Goal: Obtain resource: Download file/media

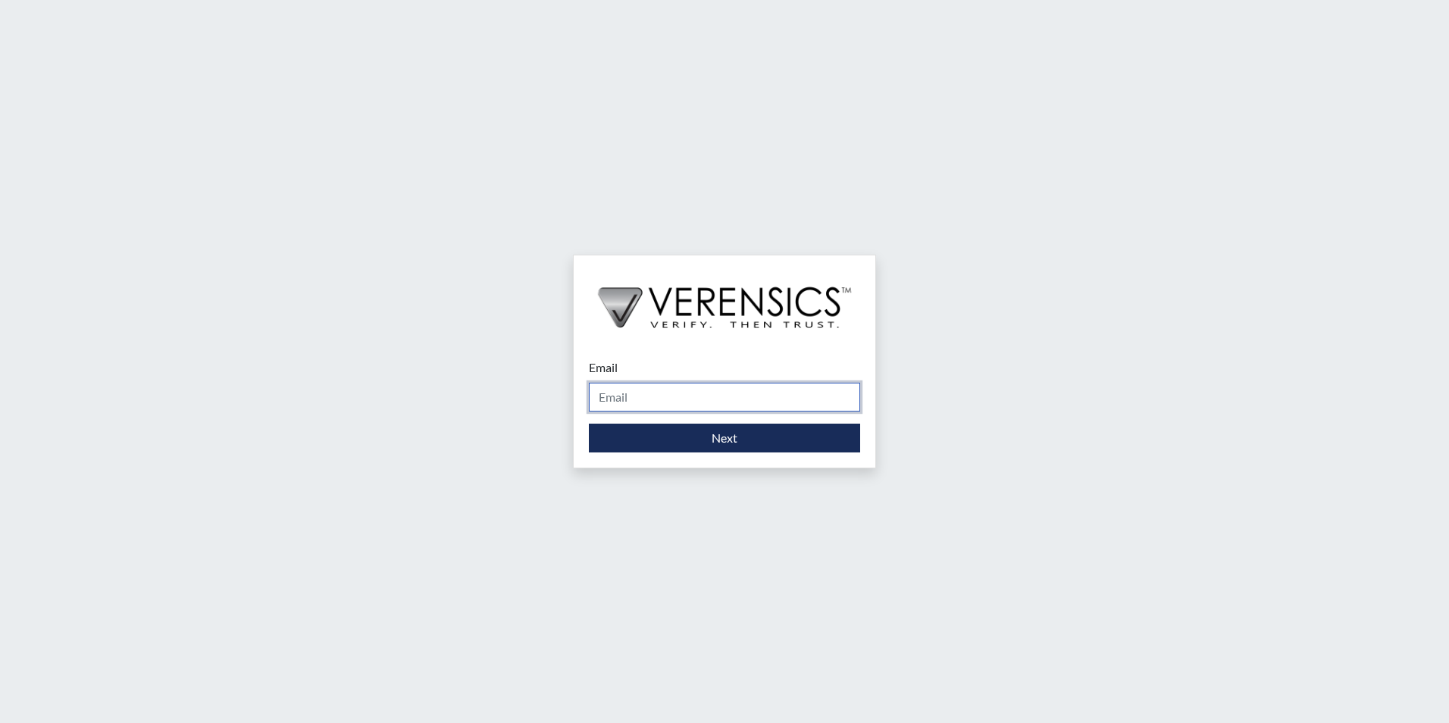
click at [762, 404] on input "Email" at bounding box center [724, 397] width 271 height 29
type input "[PERSON_NAME][EMAIL_ADDRESS][PERSON_NAME][DOMAIN_NAME]"
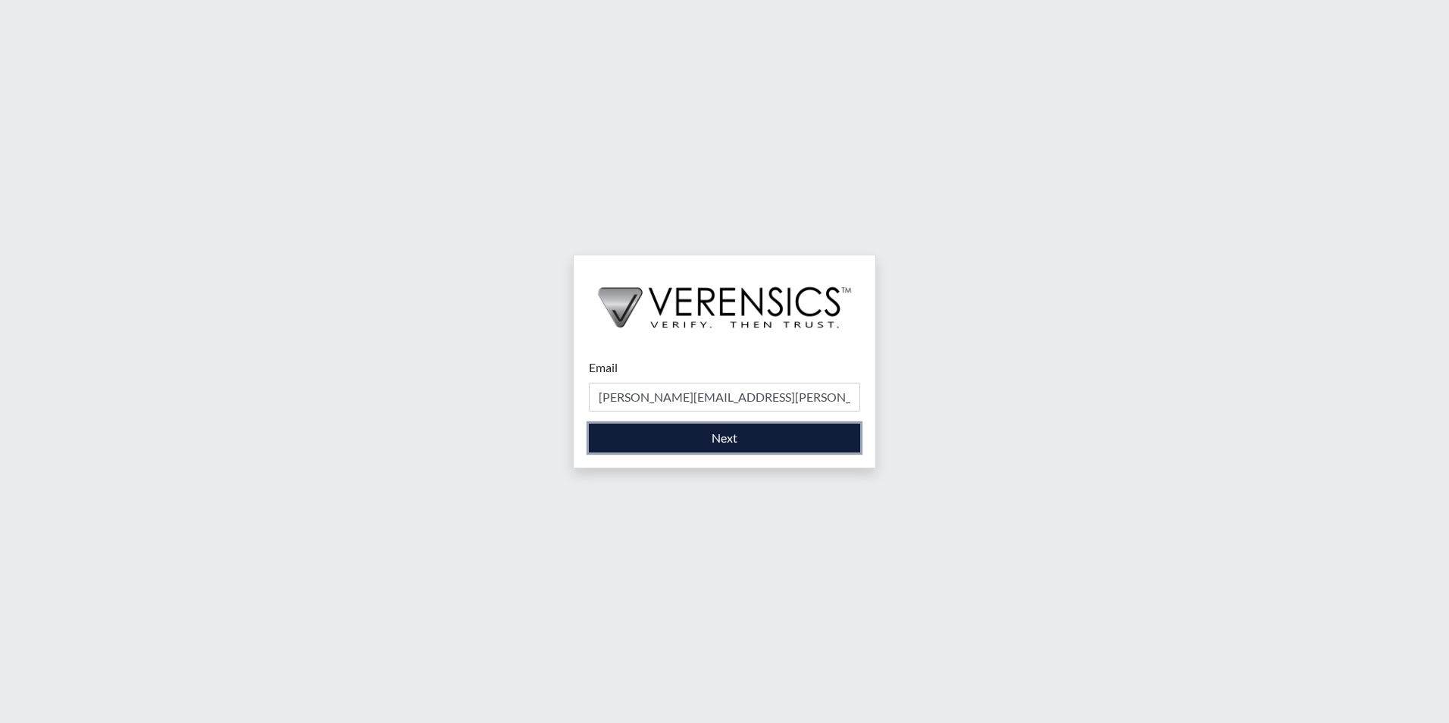
click at [766, 438] on button "Next" at bounding box center [724, 438] width 271 height 29
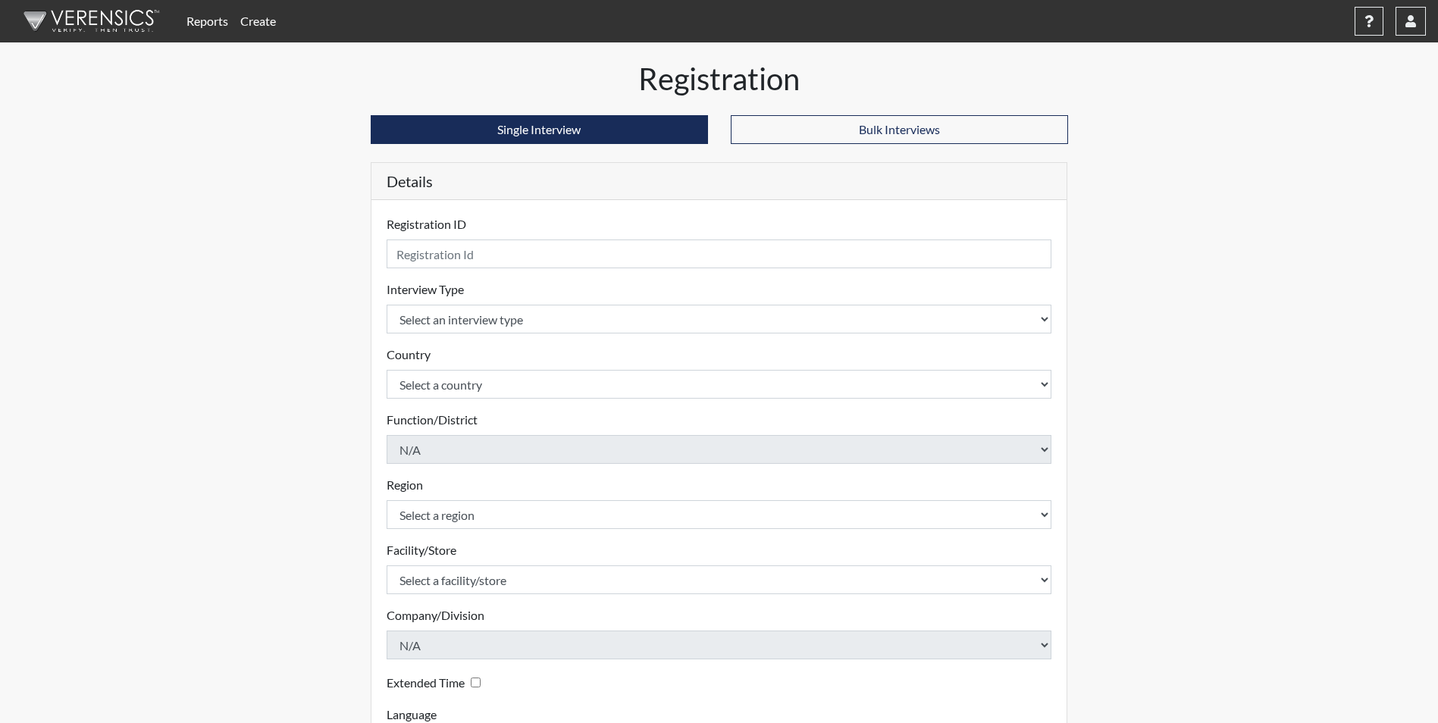
click at [260, 22] on link "Create" at bounding box center [258, 21] width 48 height 30
click at [200, 27] on link "Reports" at bounding box center [207, 21] width 54 height 30
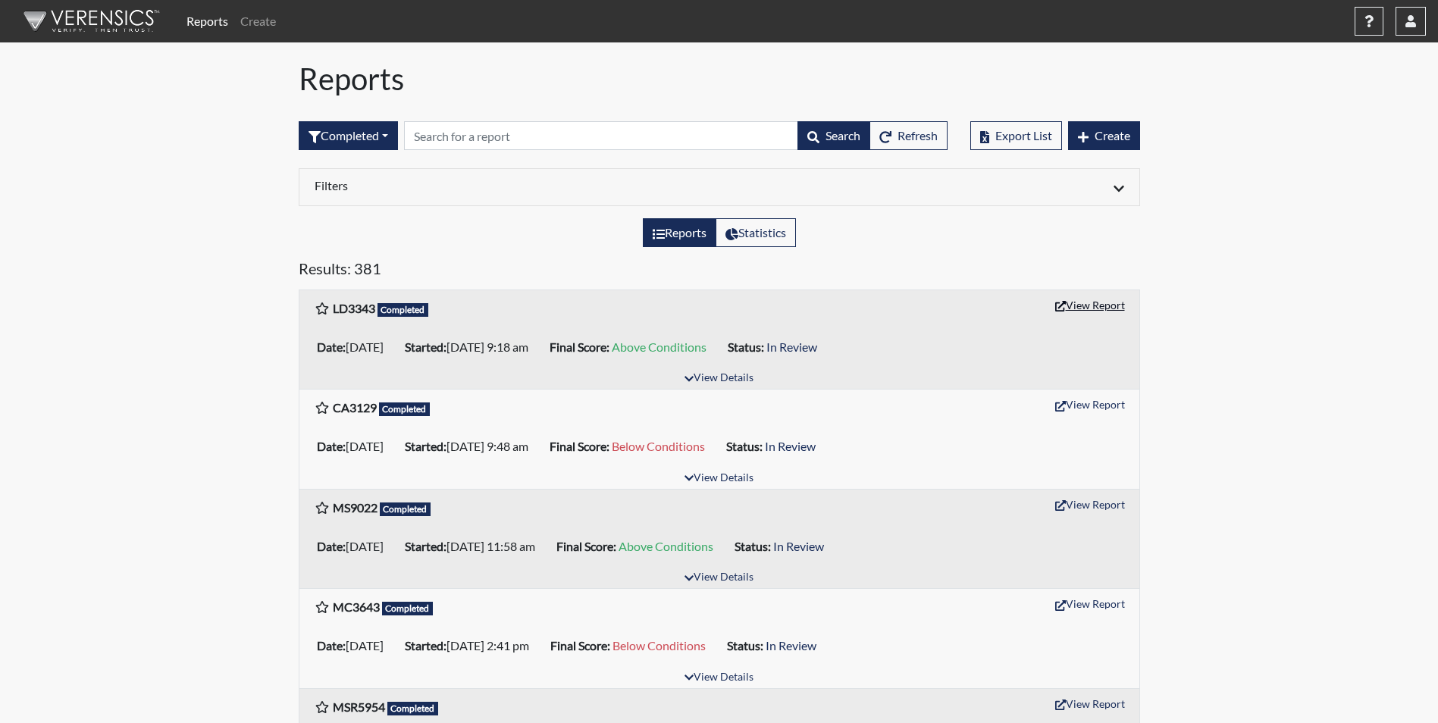
click at [1090, 302] on button "View Report" at bounding box center [1089, 304] width 83 height 23
click at [1418, 20] on button "button" at bounding box center [1411, 21] width 30 height 29
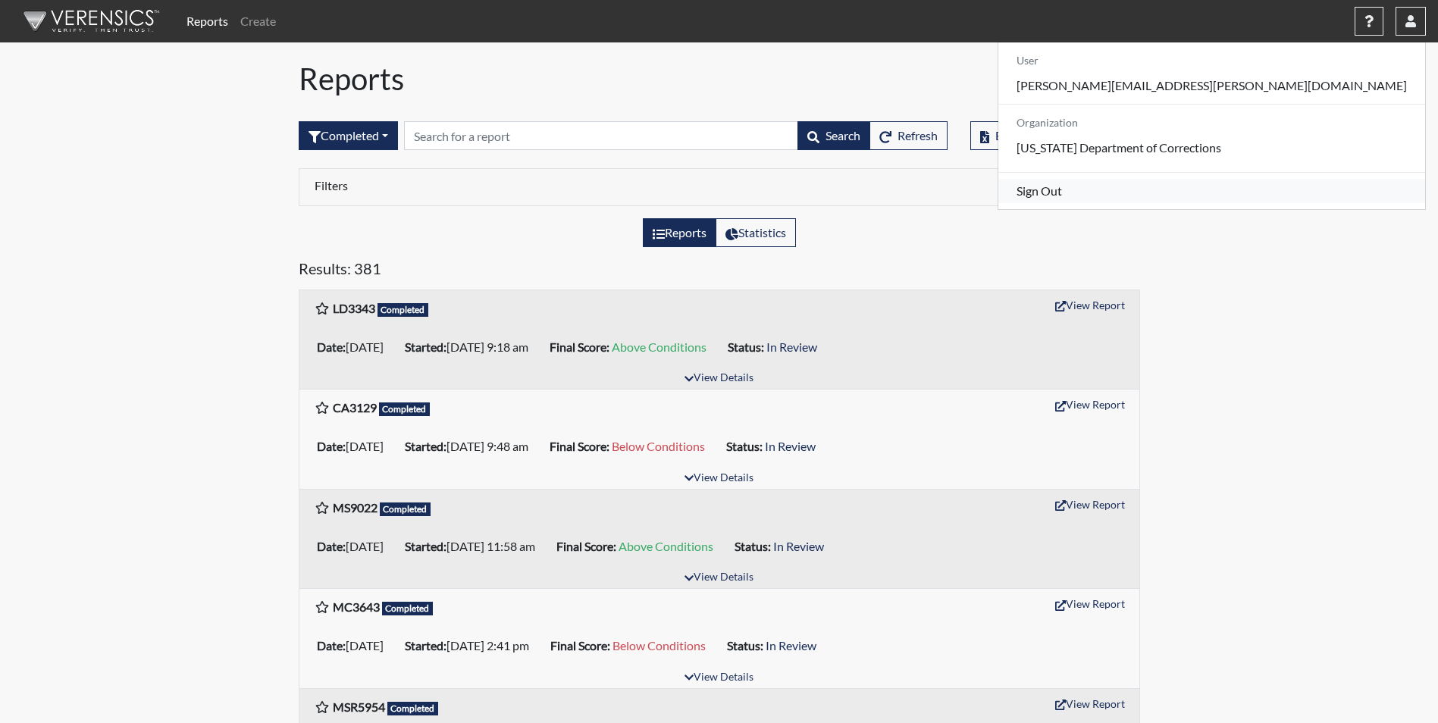
click at [1314, 203] on link "Sign Out" at bounding box center [1211, 191] width 427 height 24
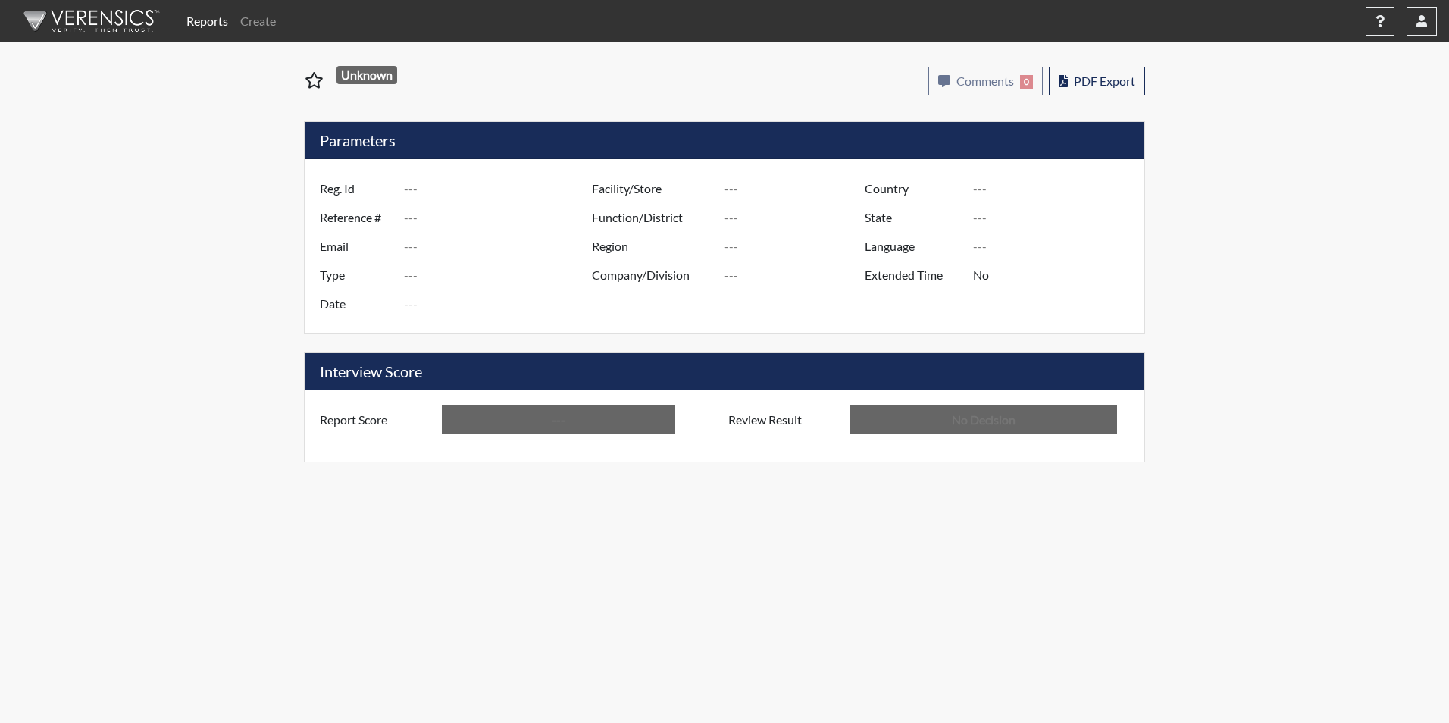
type input "LD3343"
type input "51576"
type input "---"
type input "Corrections Pre-Employment"
type input "[DATE]"
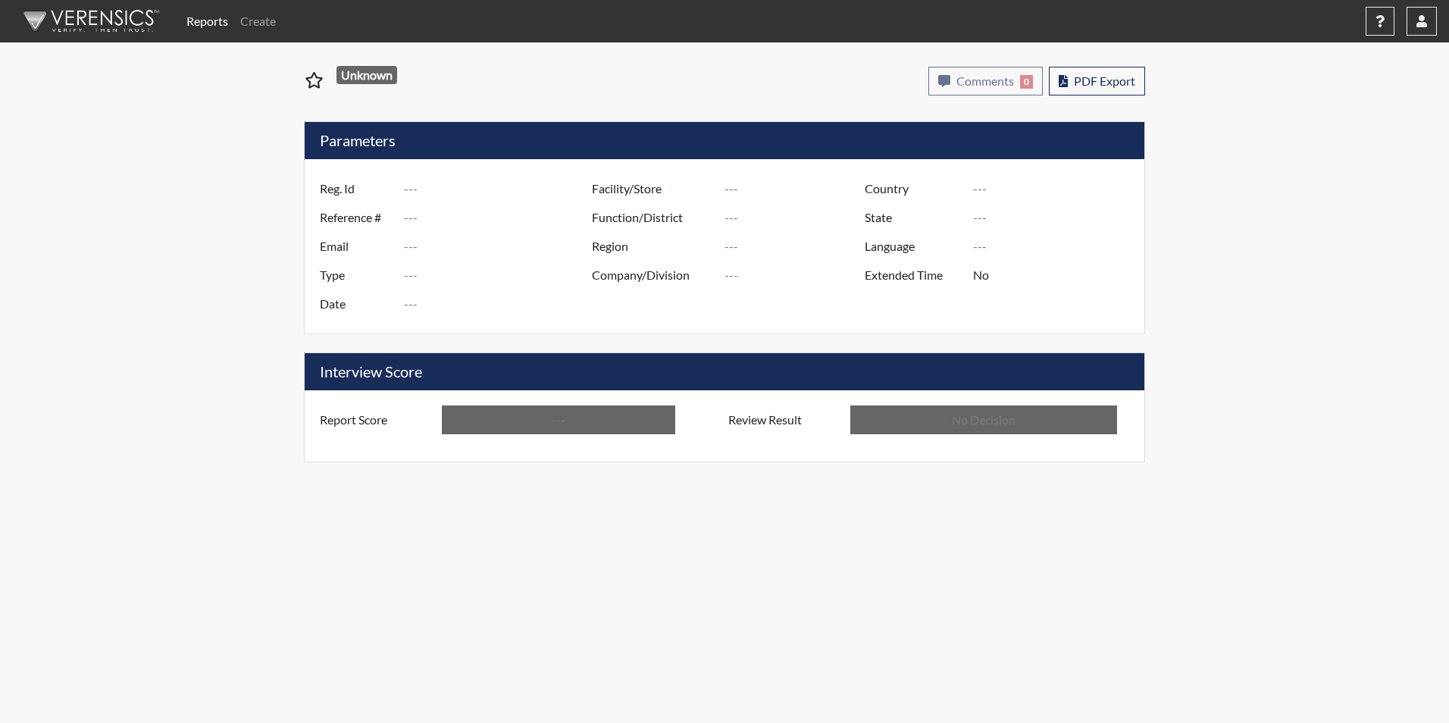
type input "GD&CP*"
type input "North Region"
type input "United States"
type input "Georgia"
type input "English"
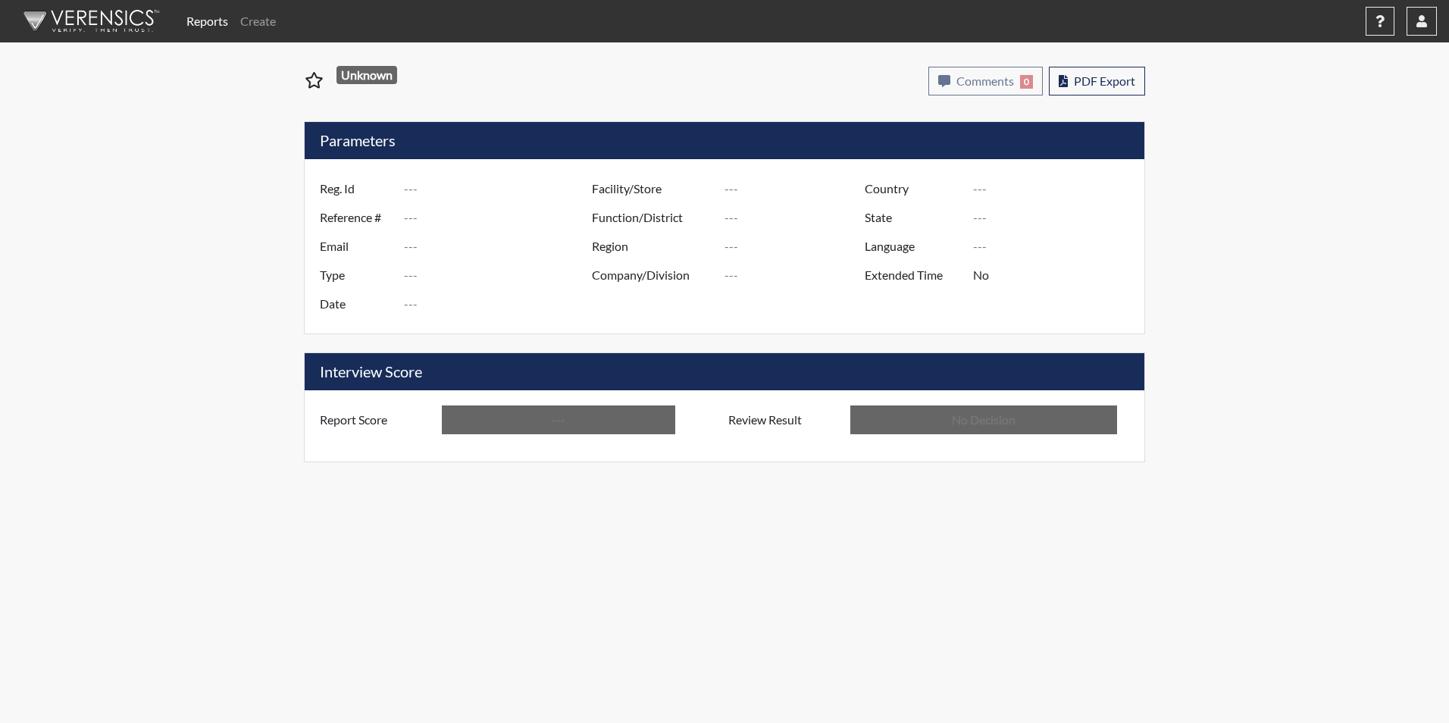
type input "Above Conditions"
type input "In Review"
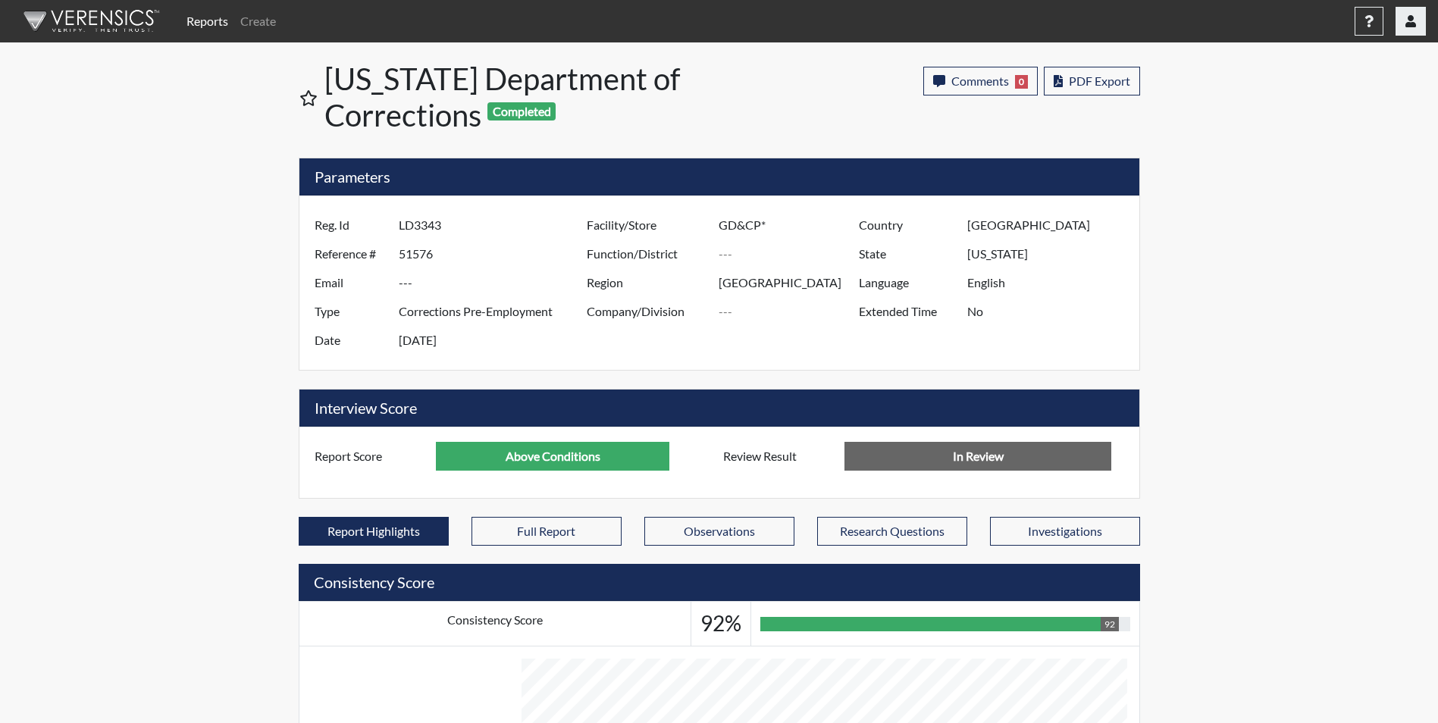
click at [1405, 23] on icon "button" at bounding box center [1410, 21] width 11 height 12
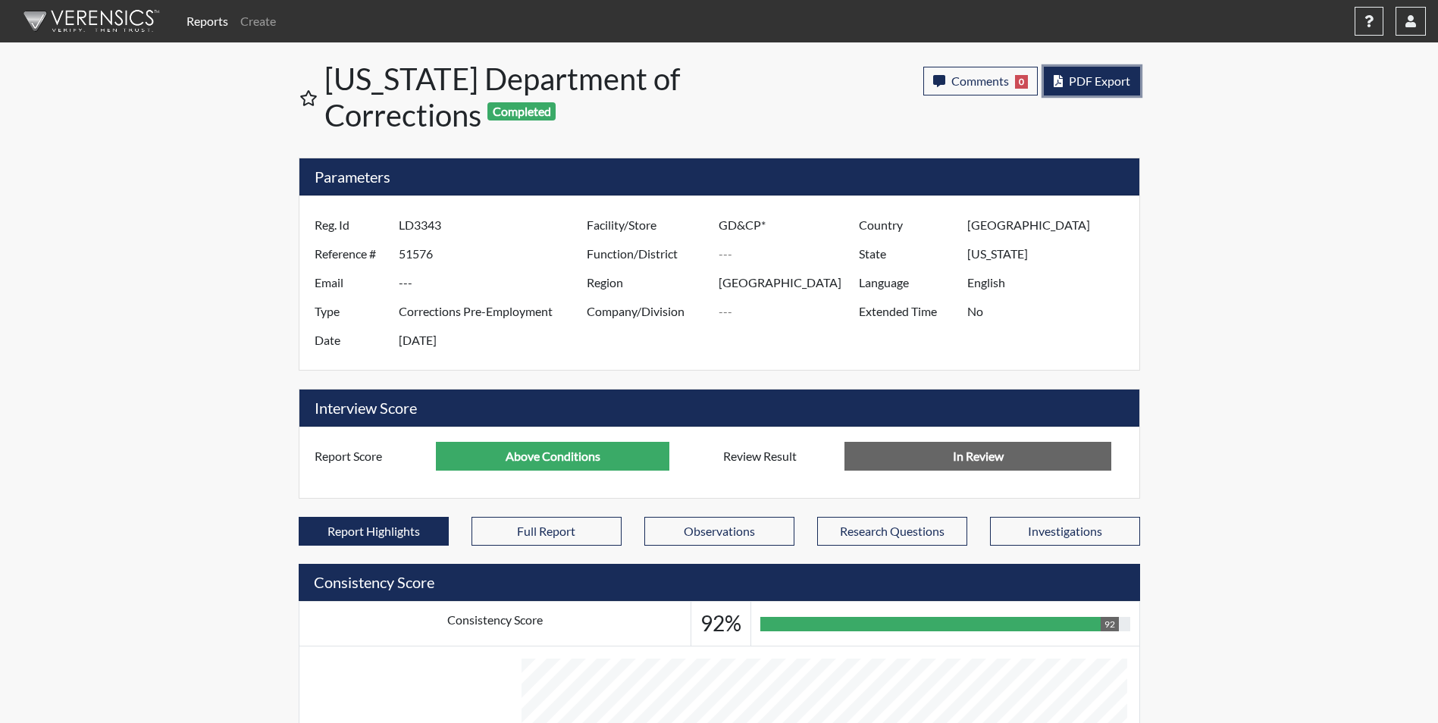
click at [1109, 76] on span "PDF Export" at bounding box center [1099, 81] width 61 height 14
click at [1423, 20] on button "button" at bounding box center [1411, 21] width 30 height 29
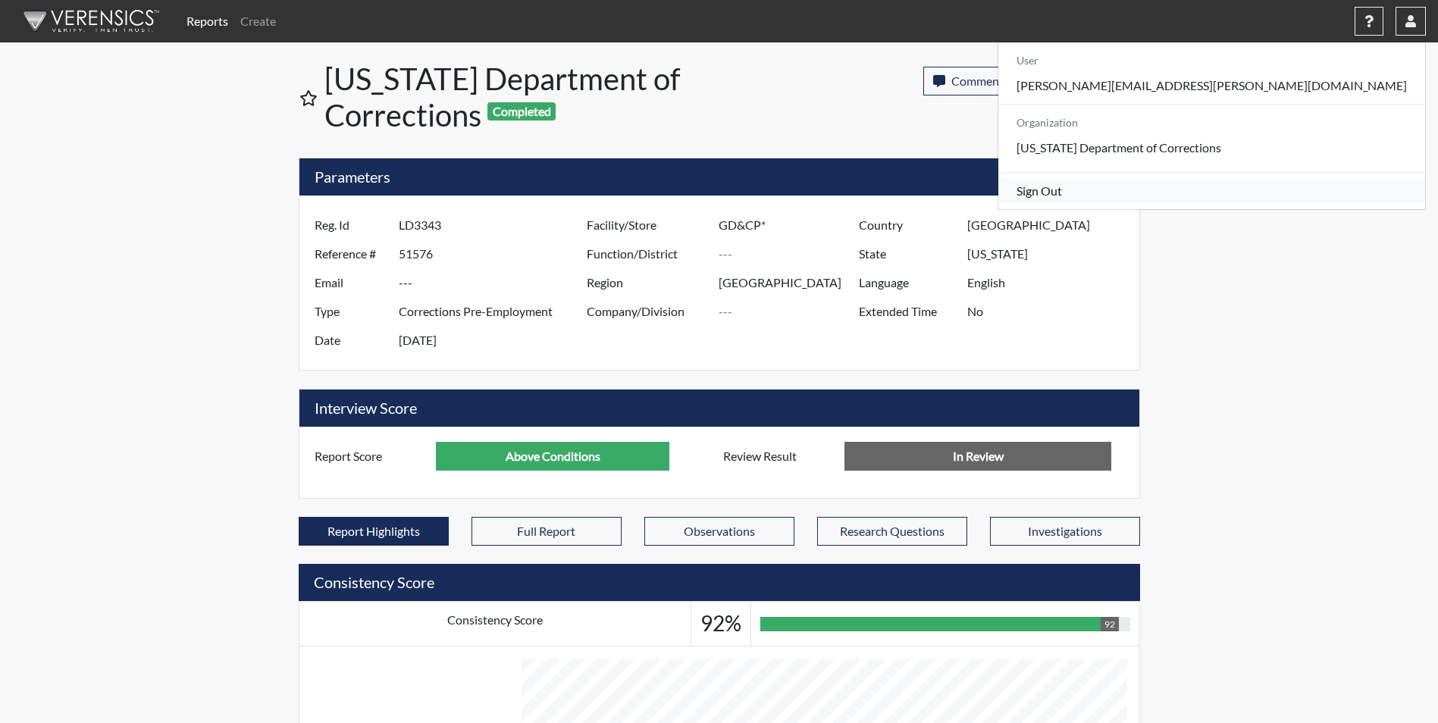
click at [1277, 203] on link "Sign Out" at bounding box center [1211, 191] width 427 height 24
